Goal: Task Accomplishment & Management: Complete application form

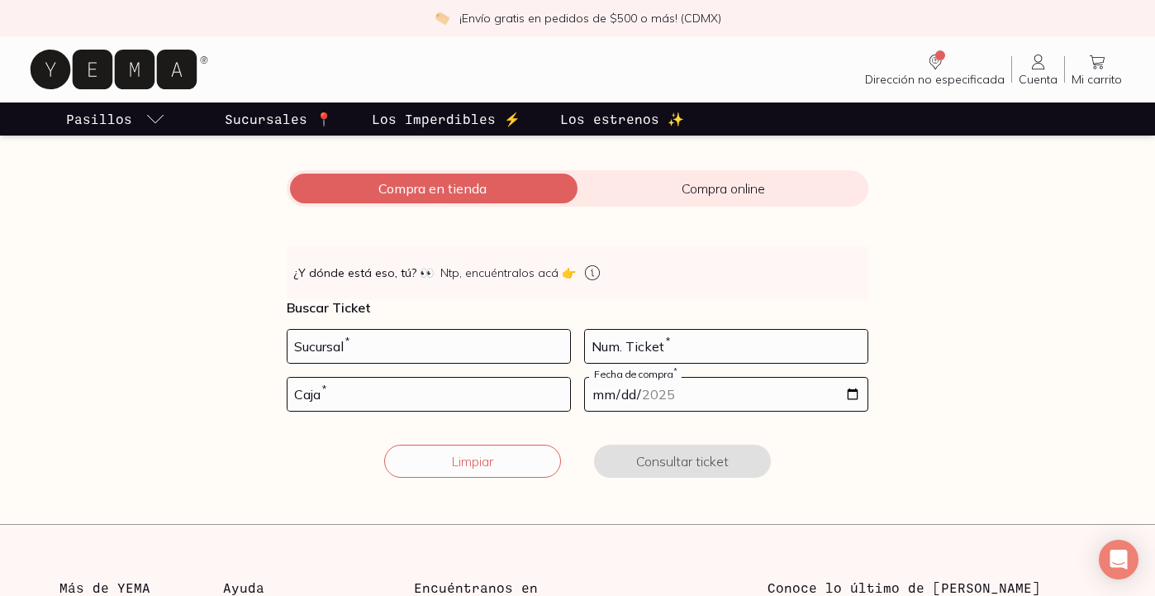
scroll to position [193, 0]
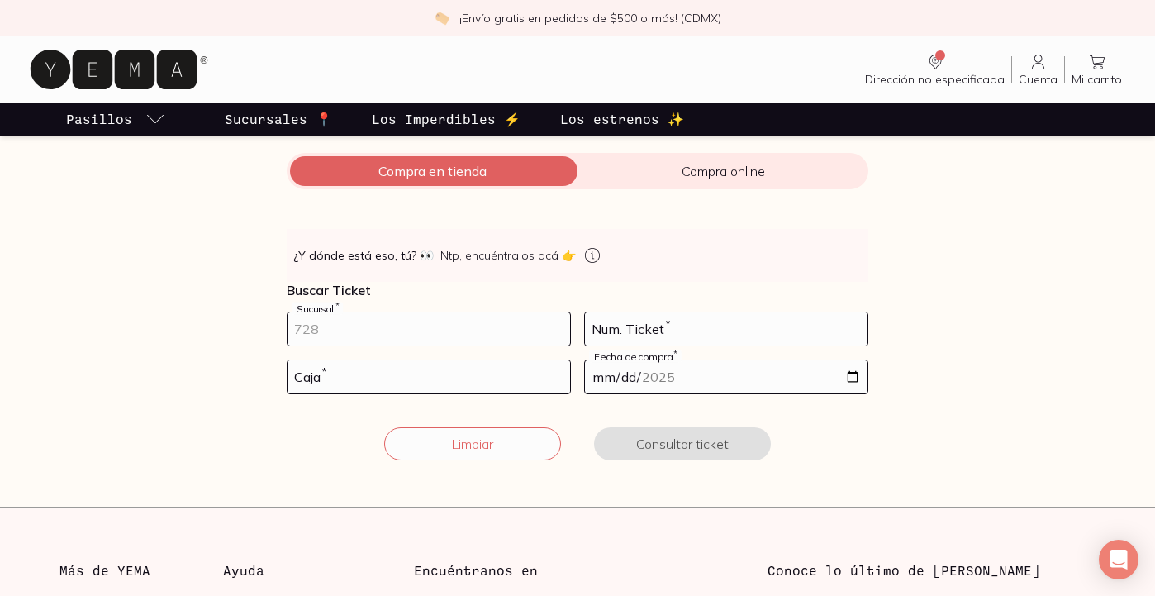
click at [435, 335] on input "number" at bounding box center [429, 328] width 283 height 33
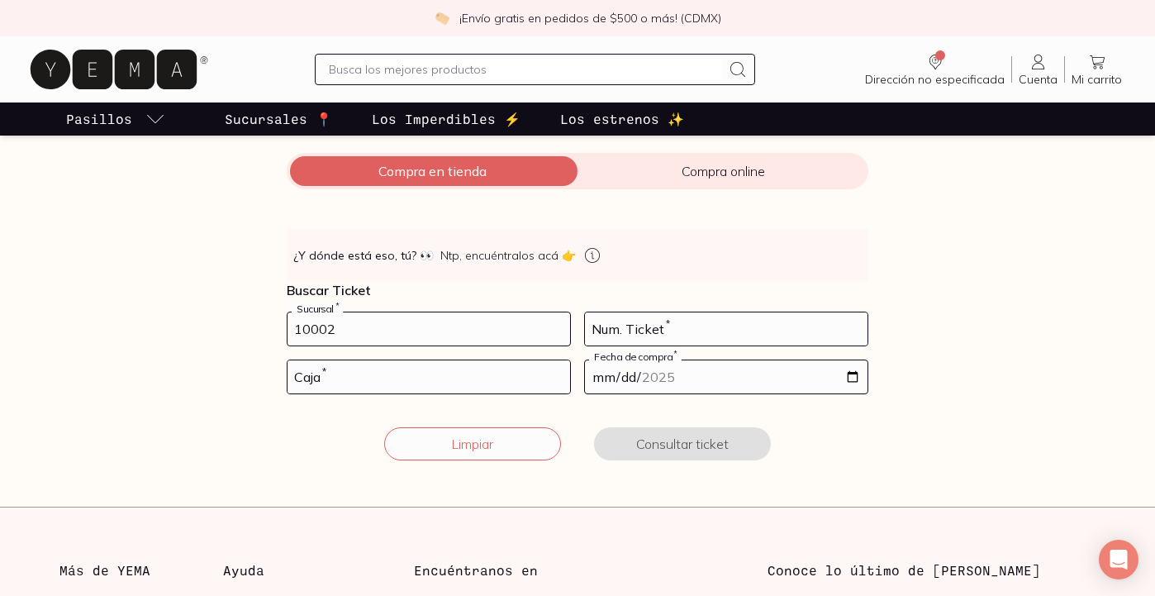
type input "10002"
click at [636, 327] on input "number" at bounding box center [726, 328] width 283 height 33
type input "102"
click at [424, 377] on input "number" at bounding box center [429, 376] width 283 height 33
type input "02"
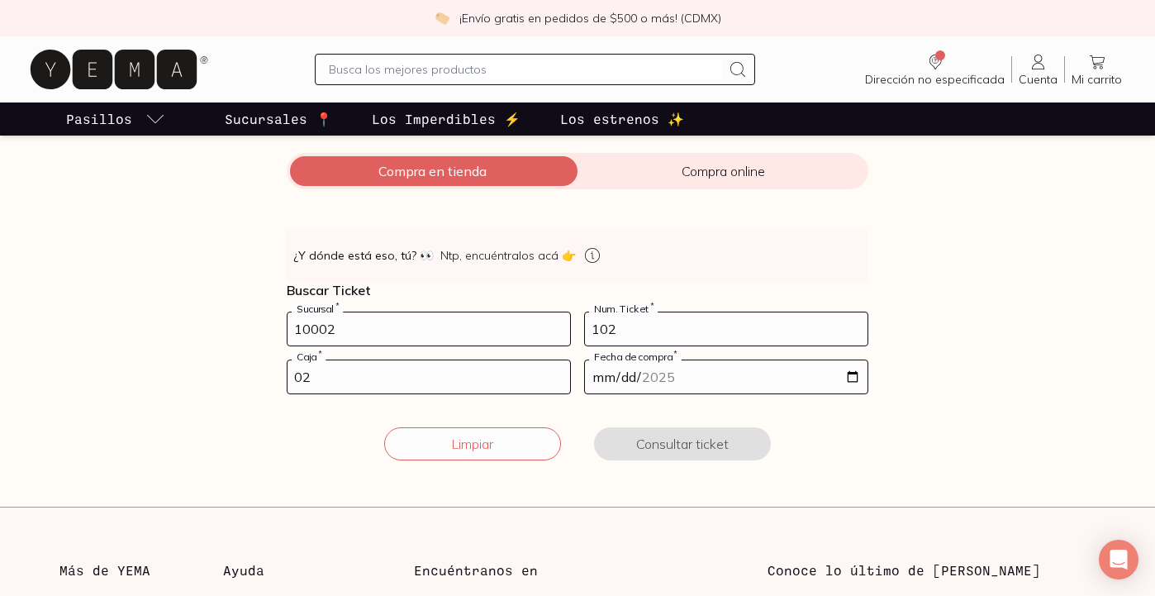
click at [609, 372] on input "date" at bounding box center [726, 376] width 283 height 33
type input "[DATE]"
click at [617, 377] on input "[DATE]" at bounding box center [726, 376] width 283 height 33
click at [604, 375] on input "[DATE]" at bounding box center [726, 376] width 283 height 33
type input "[DATE]"
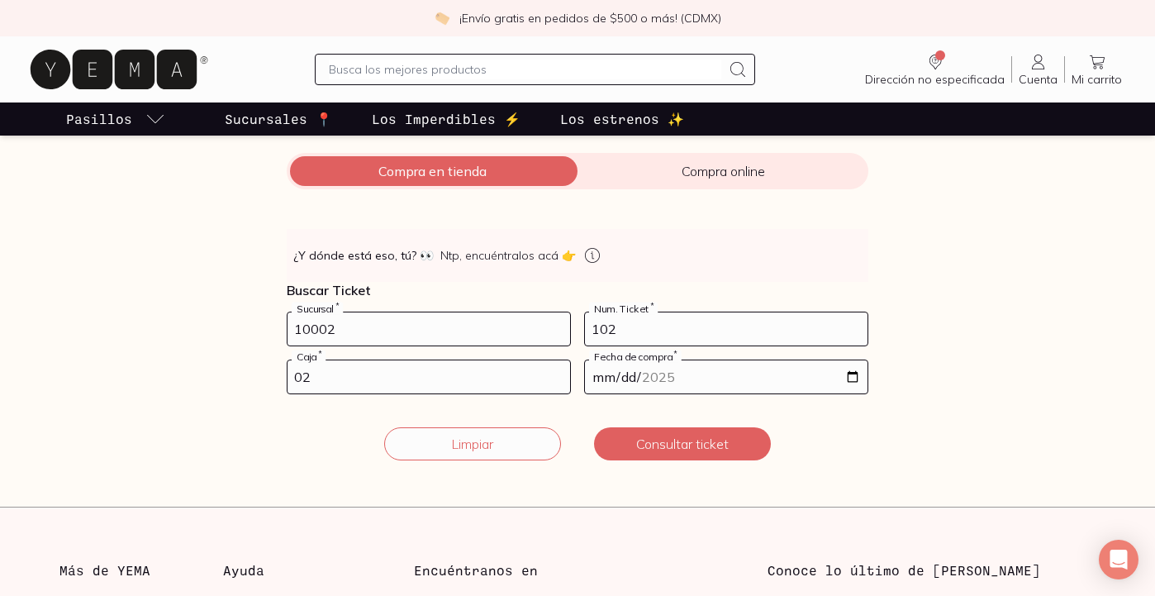
click at [612, 380] on input "[DATE]" at bounding box center [726, 376] width 283 height 33
click at [604, 379] on input "[DATE]" at bounding box center [726, 376] width 283 height 33
type input "[DATE]"
click at [683, 441] on button "Consultar ticket" at bounding box center [682, 443] width 177 height 33
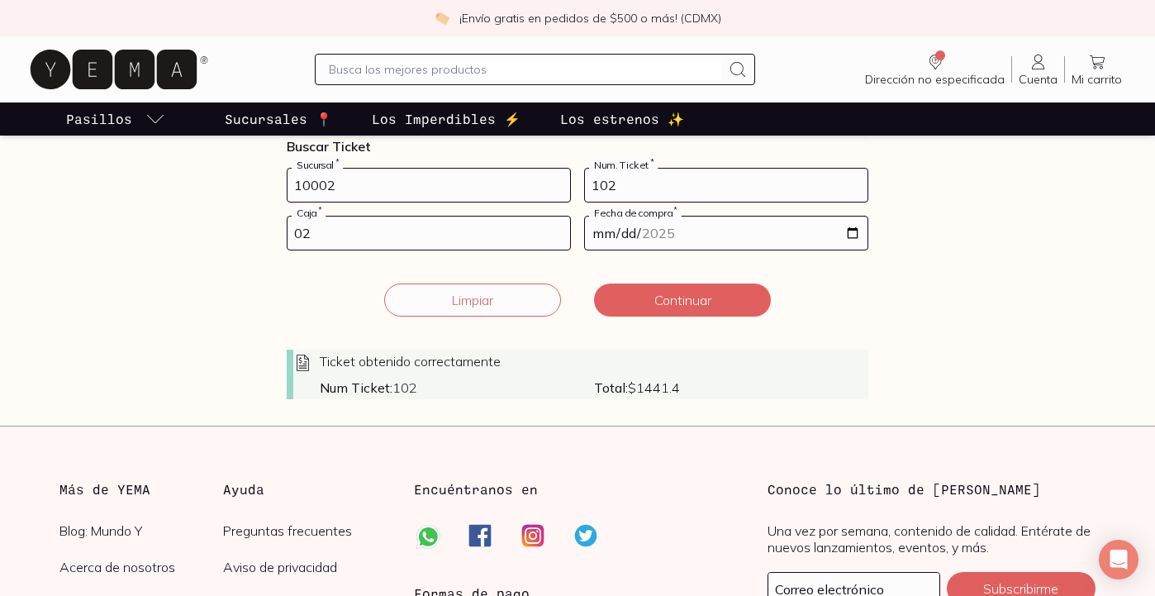
scroll to position [359, 0]
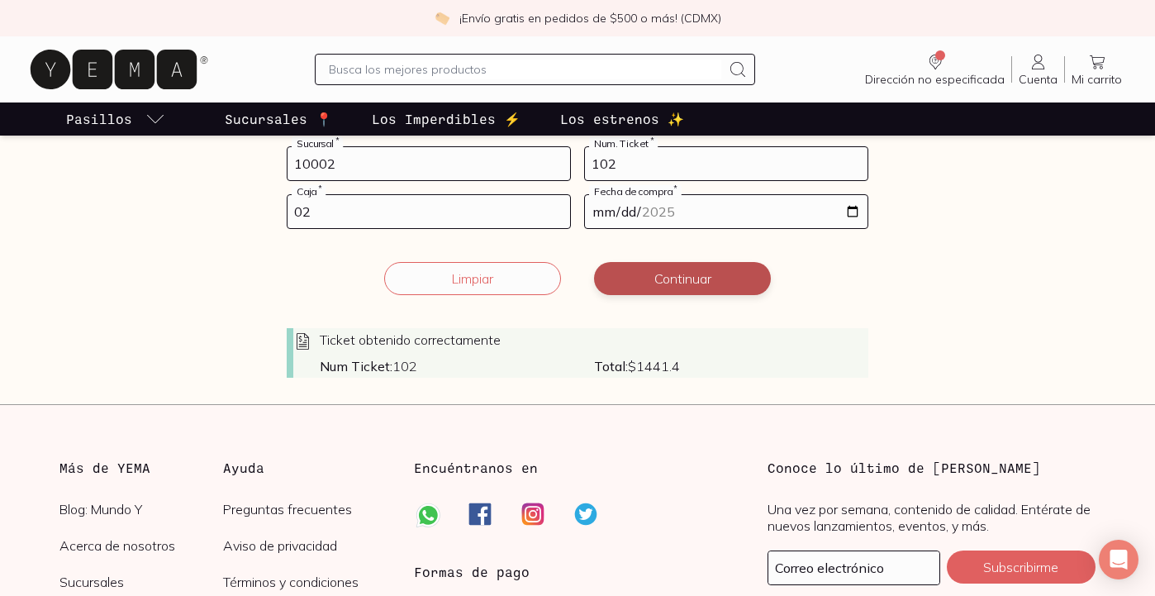
click at [681, 280] on button "Continuar" at bounding box center [682, 278] width 177 height 33
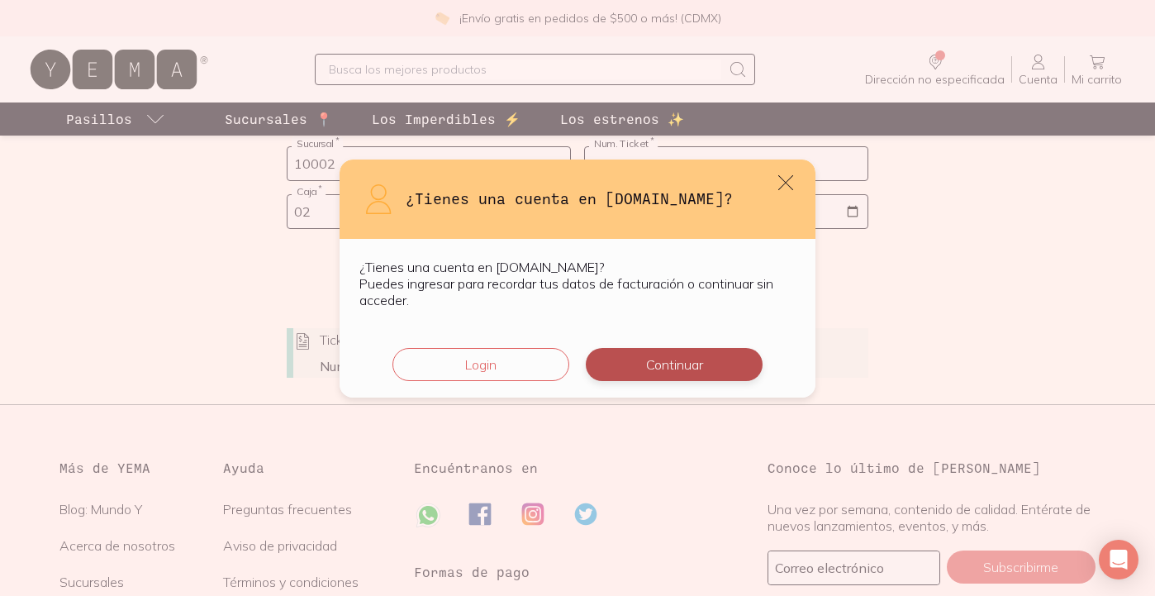
click at [676, 354] on button "Continuar" at bounding box center [674, 364] width 177 height 33
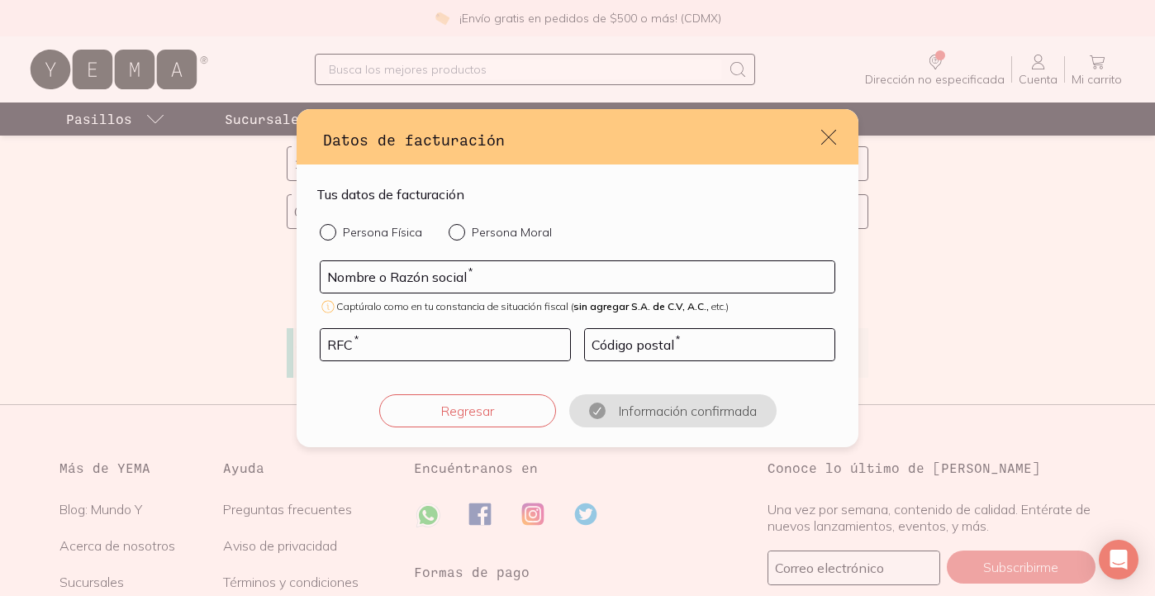
click at [330, 231] on input "Persona Física" at bounding box center [326, 230] width 13 height 13
radio input "true"
click at [351, 274] on input "default" at bounding box center [578, 276] width 514 height 31
type input "[PERSON_NAME]"
click at [341, 353] on input "default" at bounding box center [446, 344] width 250 height 31
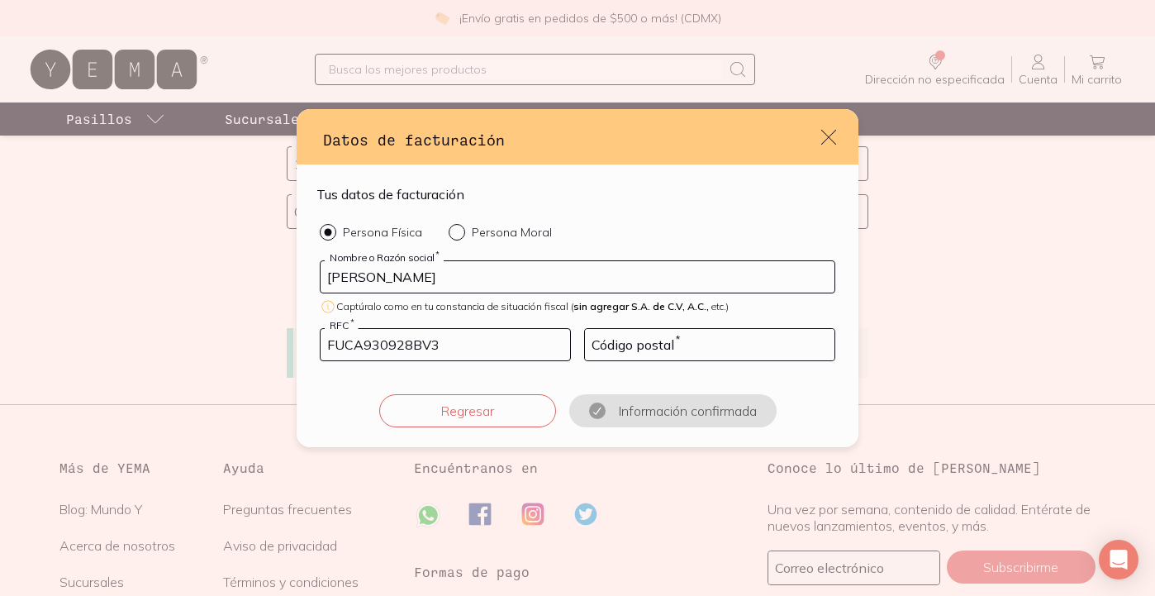
type input "FUCA930928BV3"
click at [609, 347] on input "default" at bounding box center [710, 344] width 250 height 31
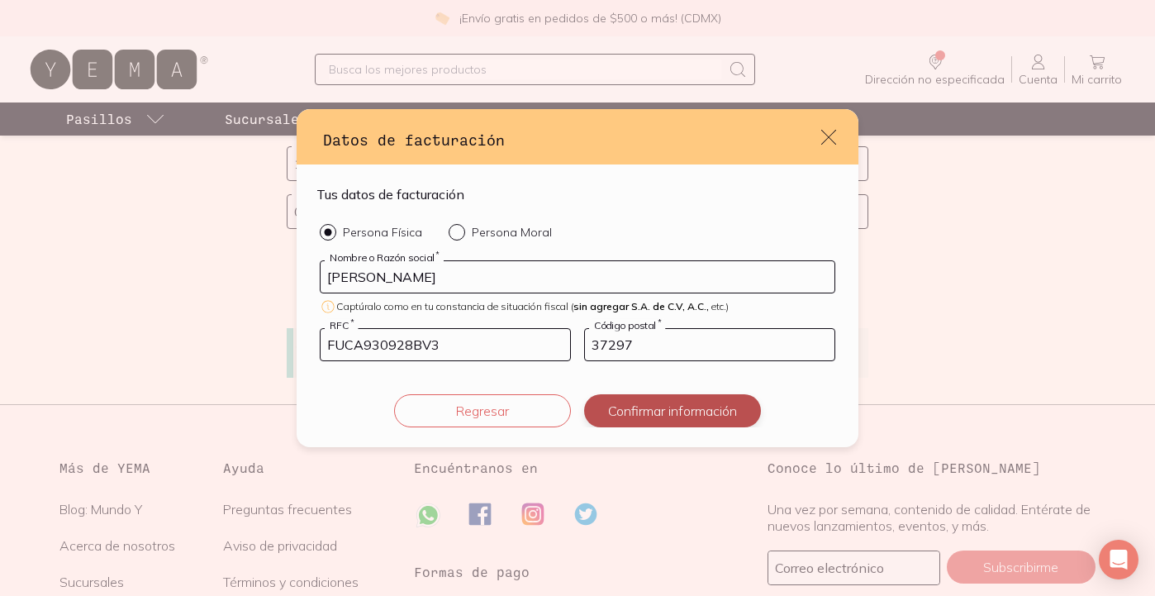
type input "37297"
click at [655, 413] on button "Confirmar información" at bounding box center [672, 410] width 177 height 33
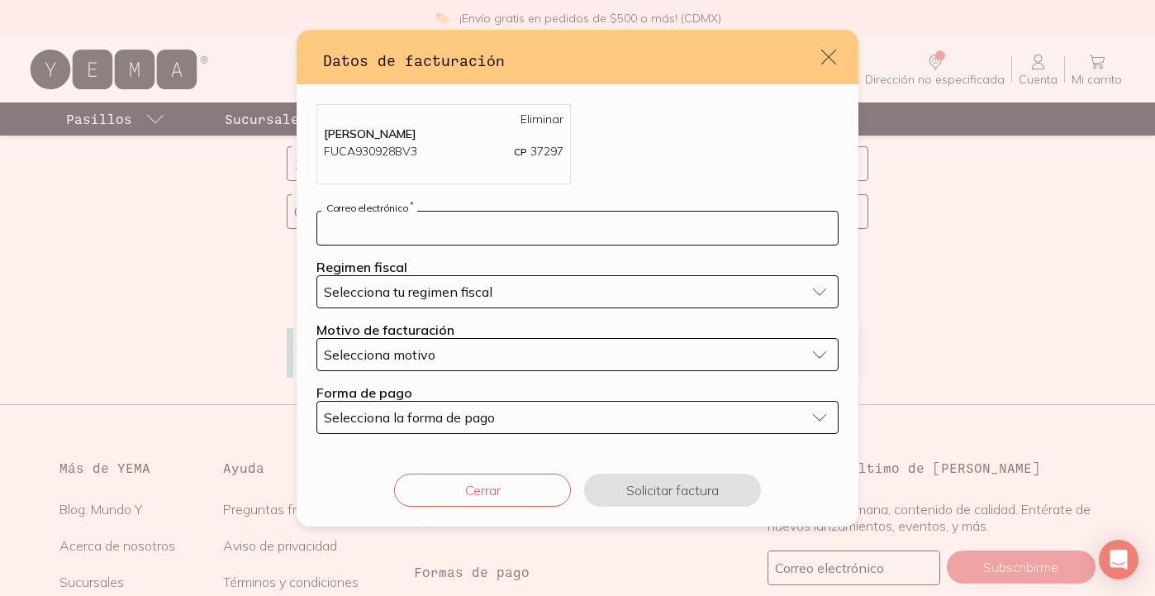
click at [463, 223] on input "default" at bounding box center [577, 228] width 521 height 33
type input "[EMAIL_ADDRESS][DOMAIN_NAME]"
click at [472, 280] on button "Selecciona tu regimen fiscal" at bounding box center [578, 291] width 522 height 33
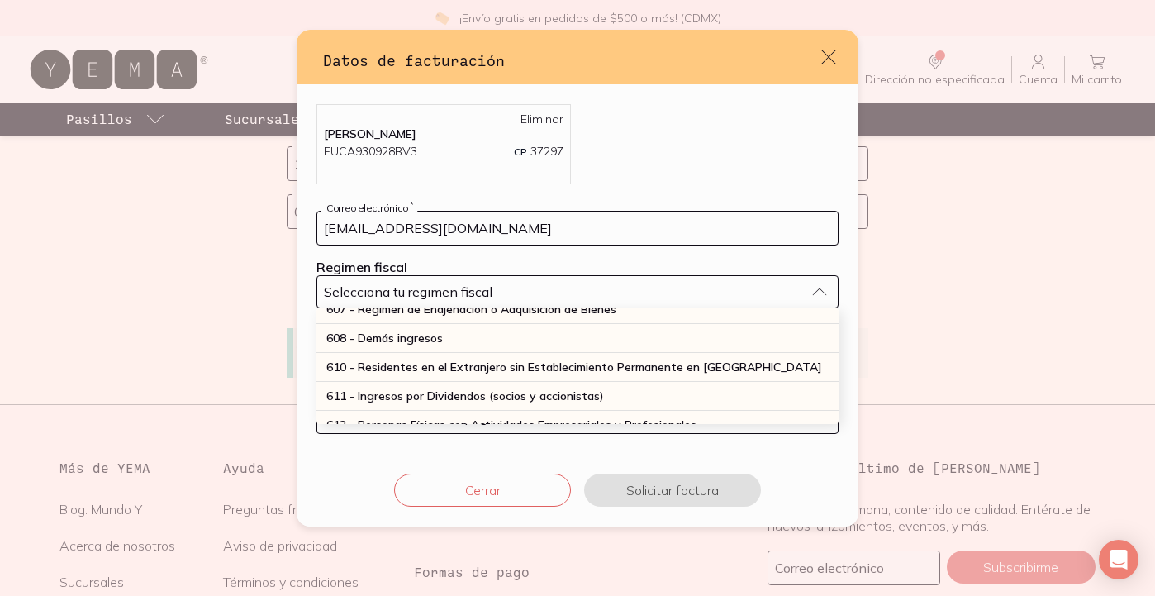
scroll to position [158, 0]
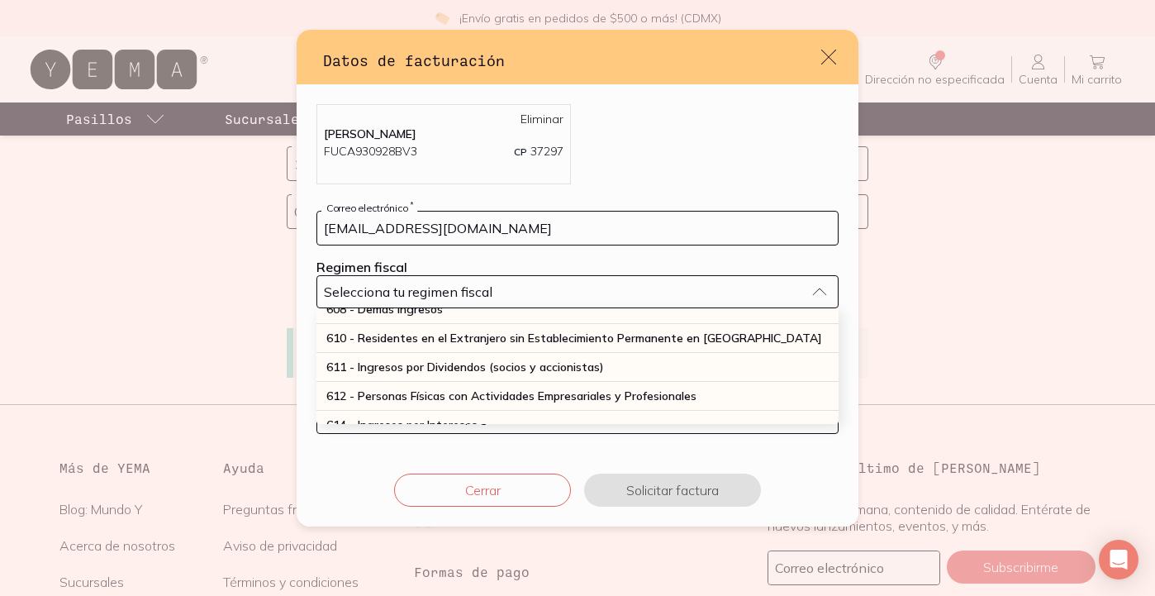
click at [460, 390] on span "612 - Personas Físicas con Actividades Empresariales y Profesionales" at bounding box center [511, 395] width 370 height 15
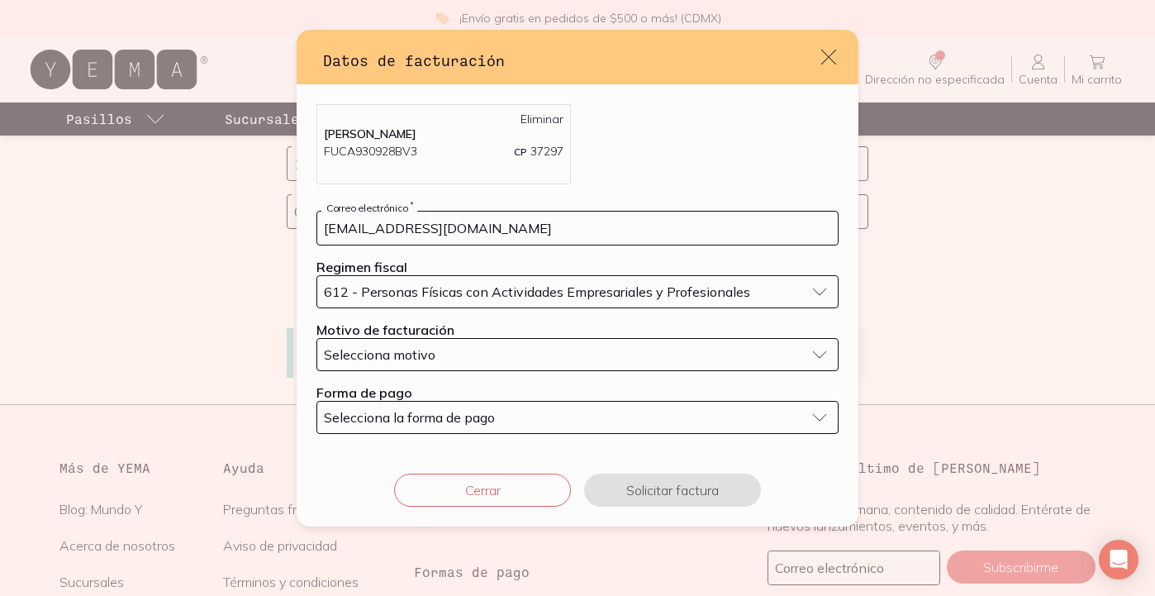
click at [451, 361] on div "Selecciona motivo" at bounding box center [564, 354] width 481 height 17
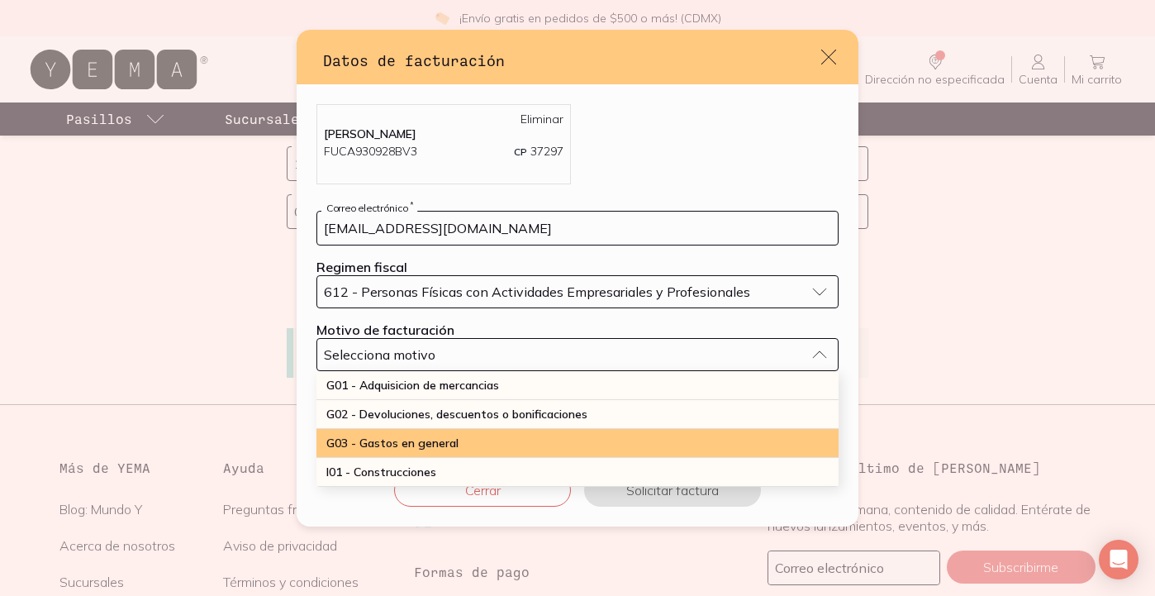
click at [436, 442] on span "G03 - Gastos en general" at bounding box center [392, 443] width 132 height 15
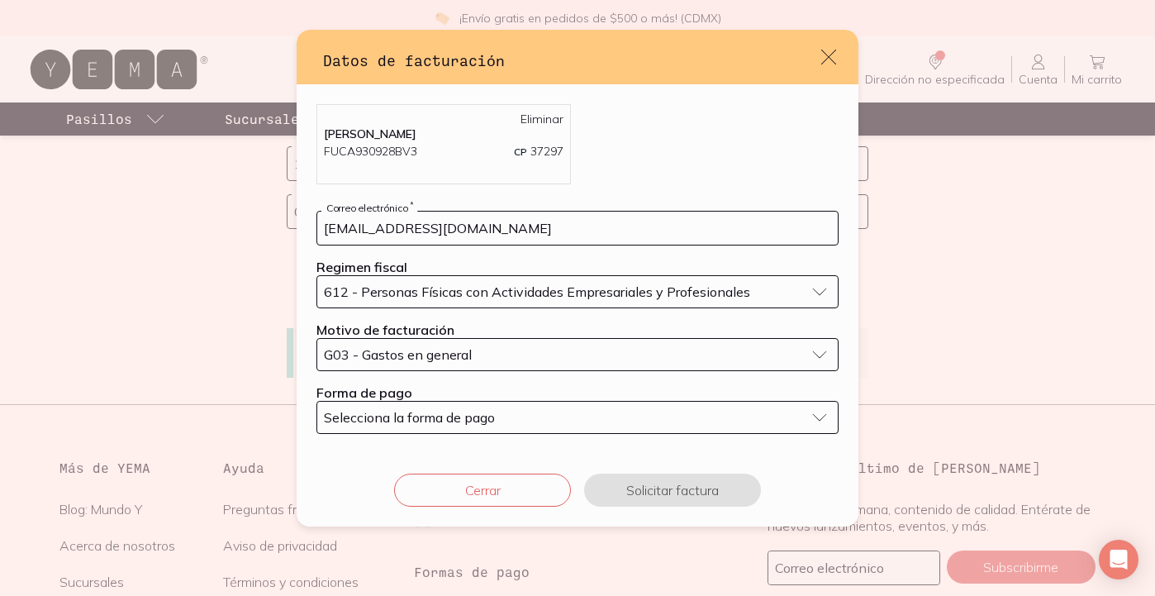
click at [443, 417] on span "Selecciona la forma de pago" at bounding box center [409, 417] width 171 height 17
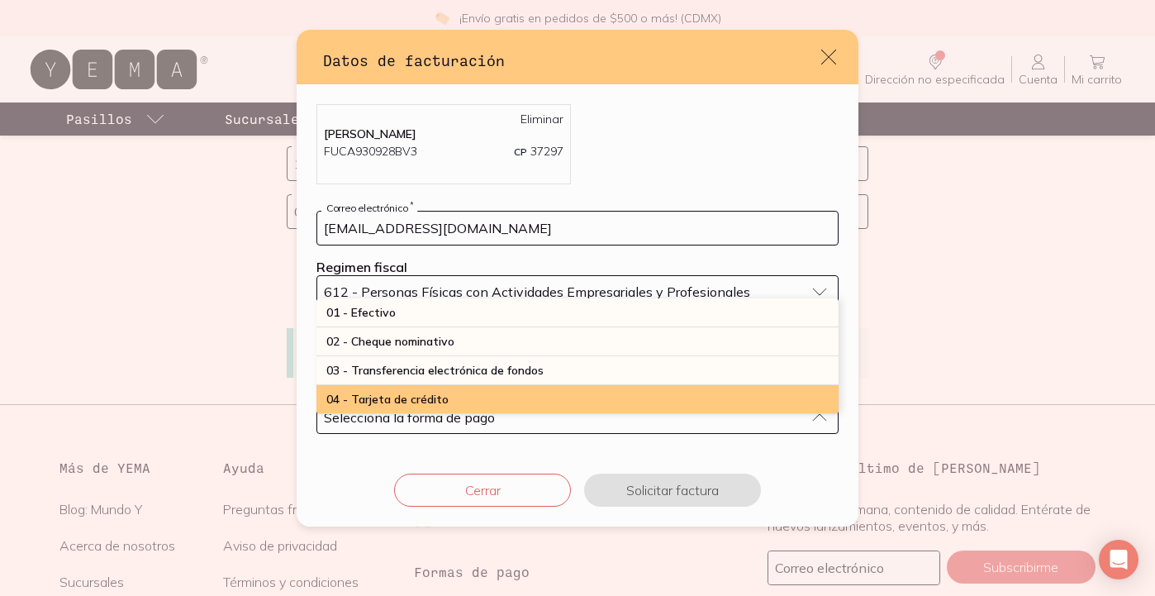
click at [433, 396] on span "04 - Tarjeta de crédito" at bounding box center [387, 399] width 122 height 15
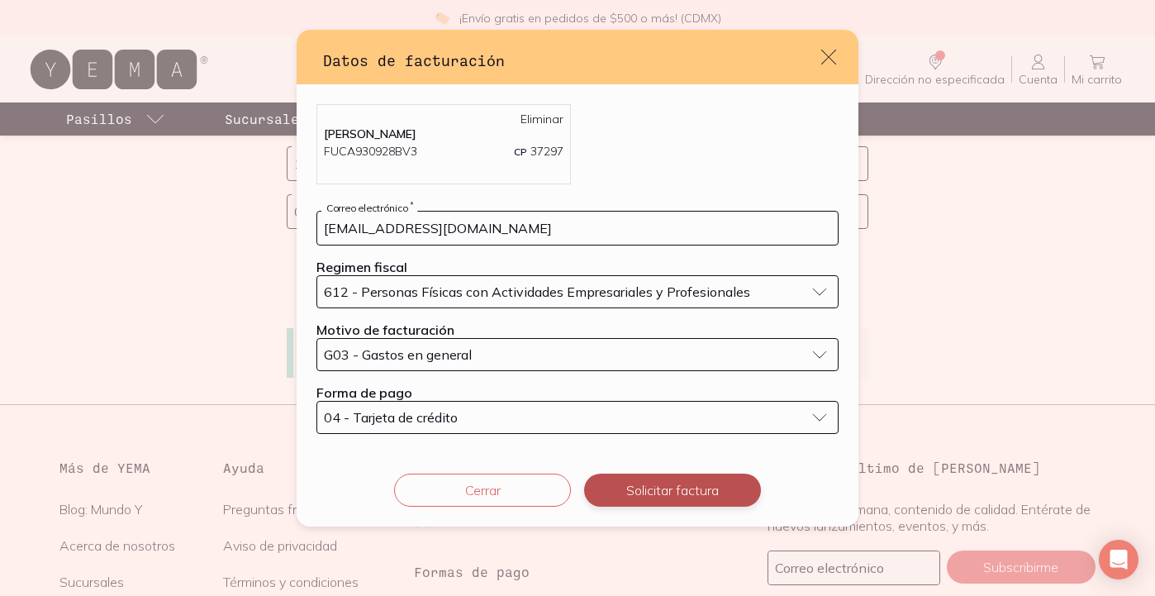
click at [641, 485] on button "Solicitar factura" at bounding box center [672, 490] width 177 height 33
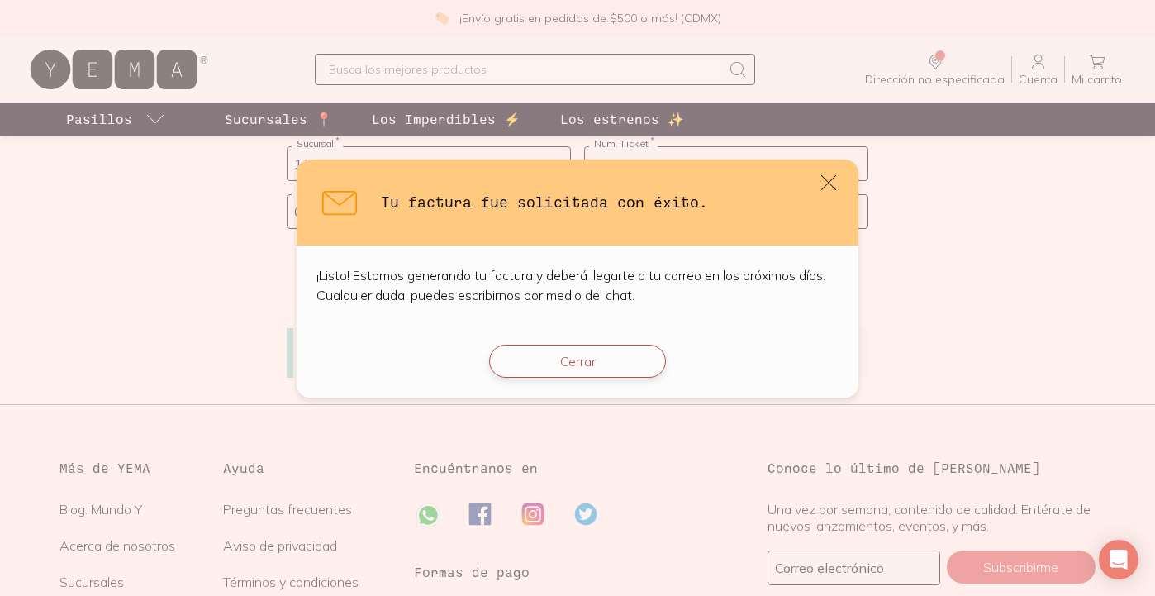
click at [622, 360] on button "Cerrar" at bounding box center [577, 361] width 177 height 33
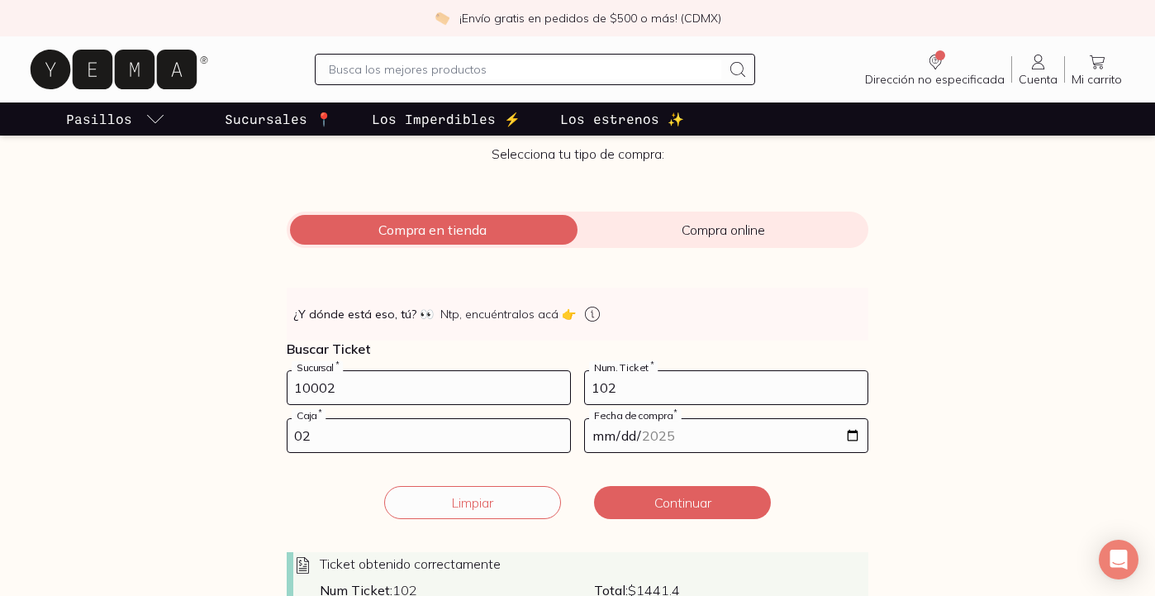
scroll to position [0, 0]
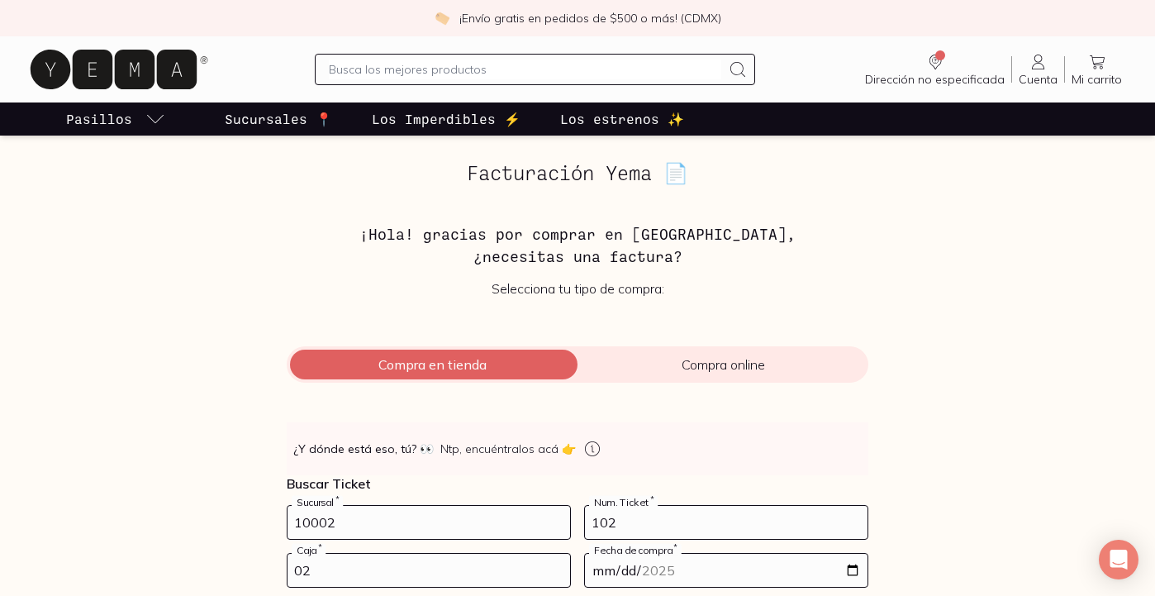
click at [427, 364] on span "Compra en tienda" at bounding box center [432, 364] width 291 height 17
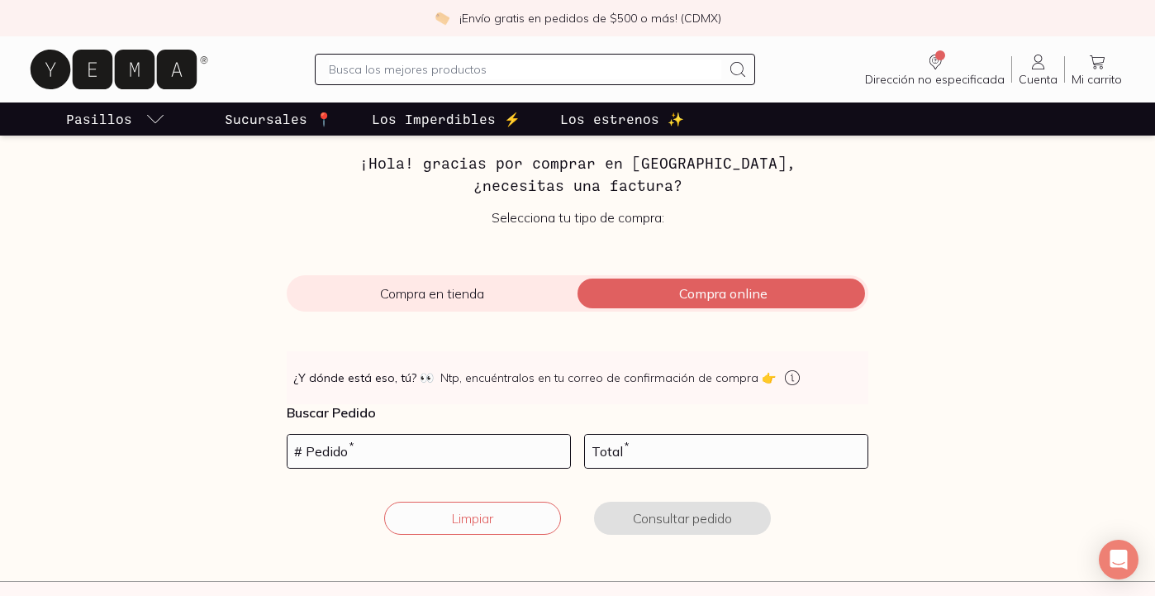
scroll to position [22, 0]
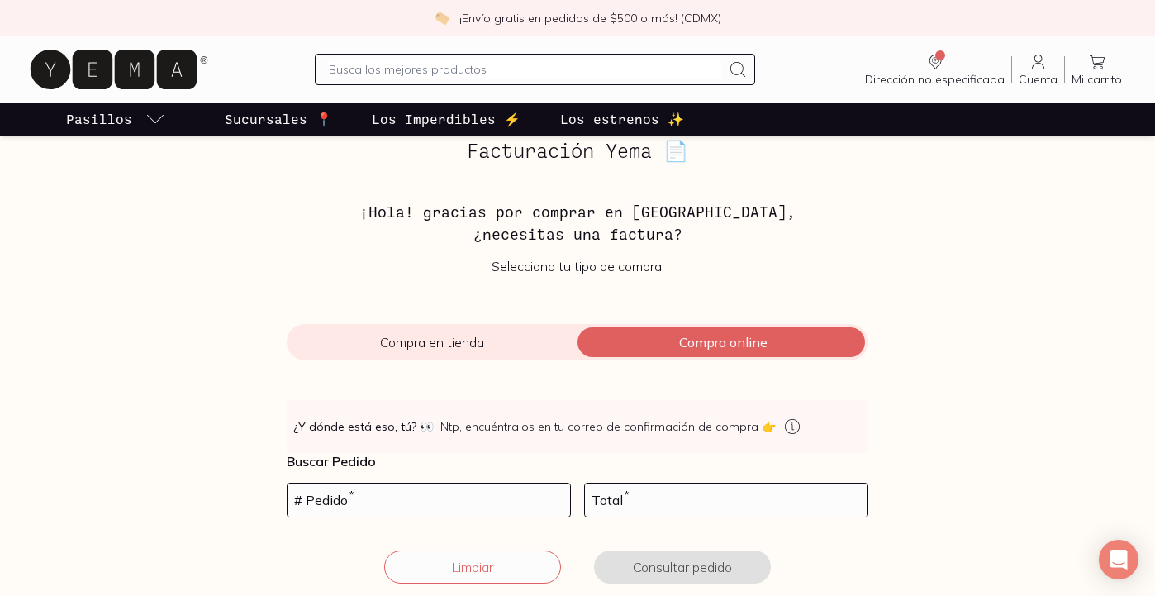
click at [456, 347] on span "Compra en tienda" at bounding box center [432, 342] width 291 height 17
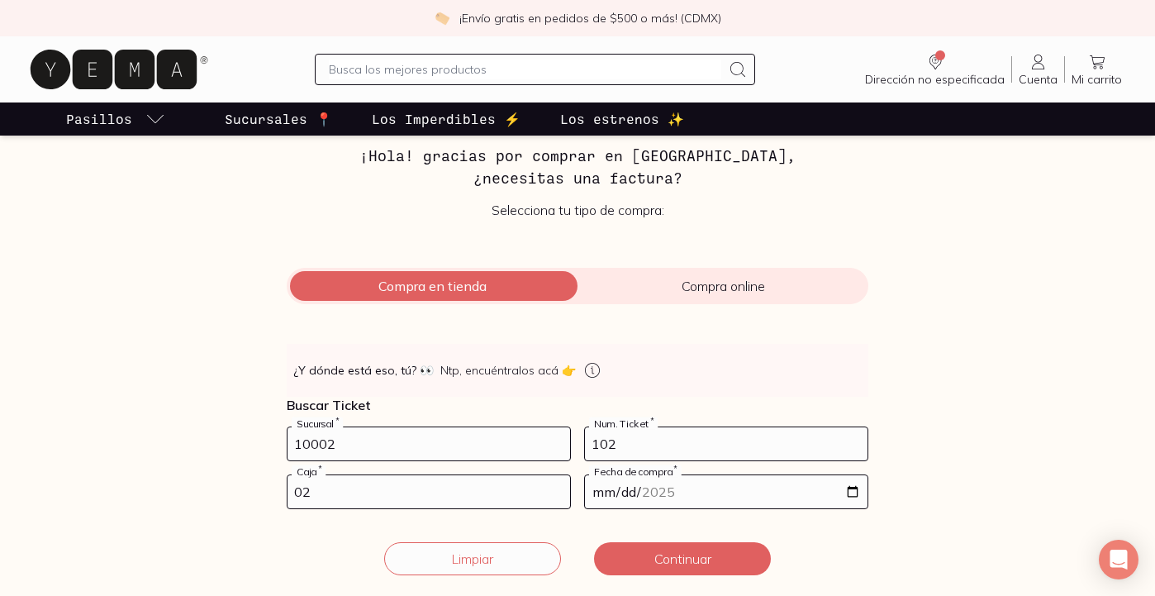
scroll to position [107, 0]
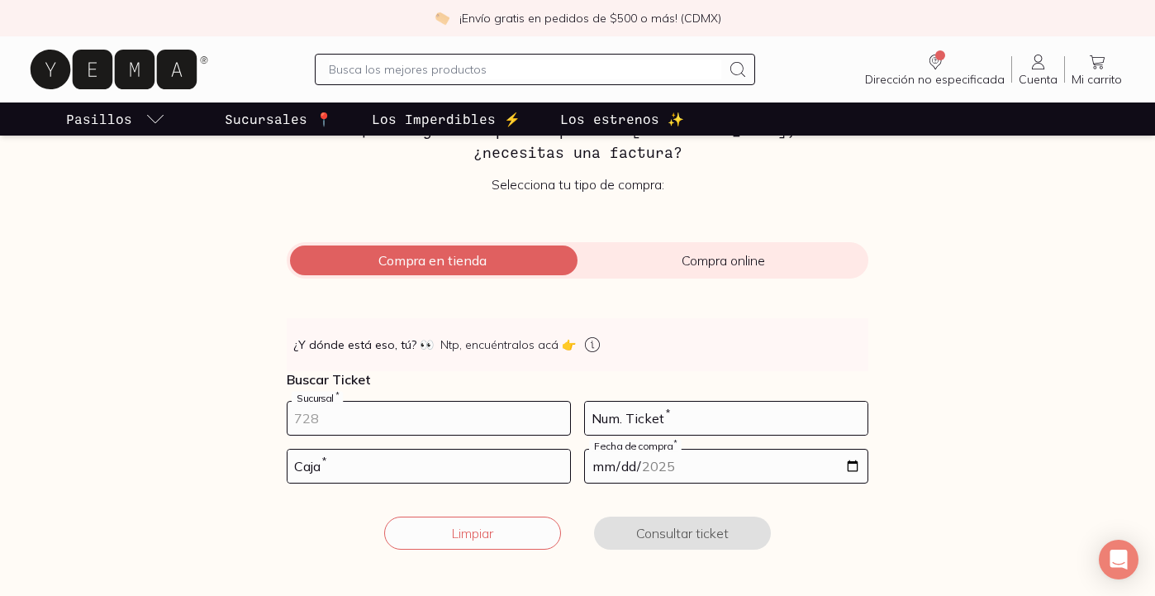
click at [337, 409] on input "number" at bounding box center [429, 418] width 283 height 33
type input "10002"
click at [646, 423] on input "number" at bounding box center [726, 418] width 283 height 33
type input "151"
click at [468, 474] on input "number" at bounding box center [429, 466] width 283 height 33
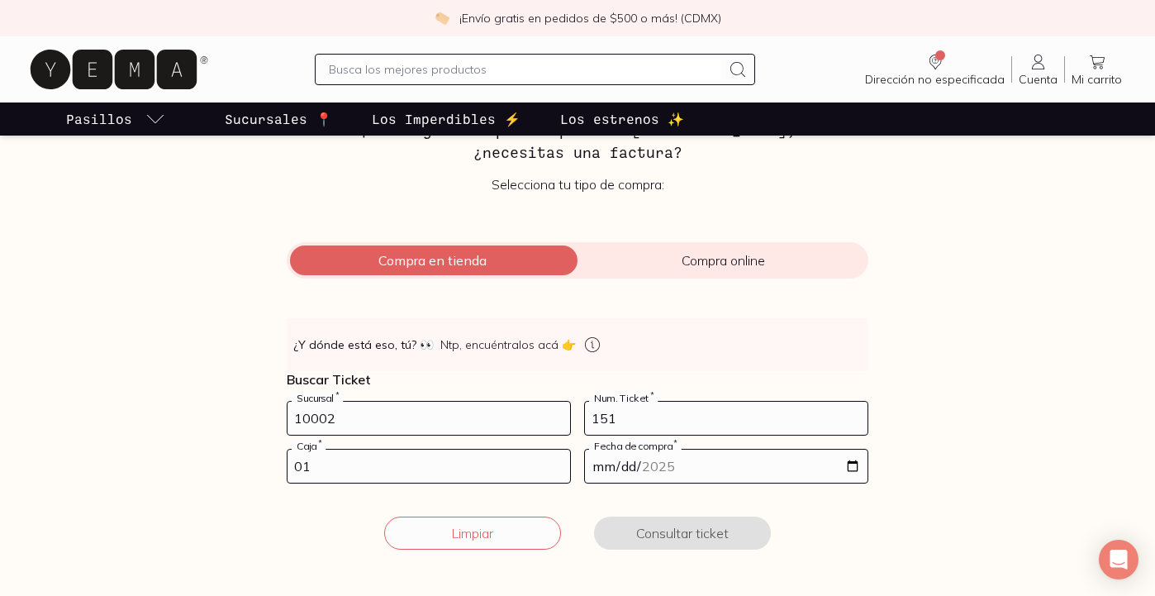
type input "01"
click at [607, 464] on input "date" at bounding box center [726, 466] width 283 height 33
type input "2025-08-31"
click at [642, 522] on button "Consultar ticket" at bounding box center [682, 532] width 177 height 33
